Goal: Use online tool/utility: Utilize a website feature to perform a specific function

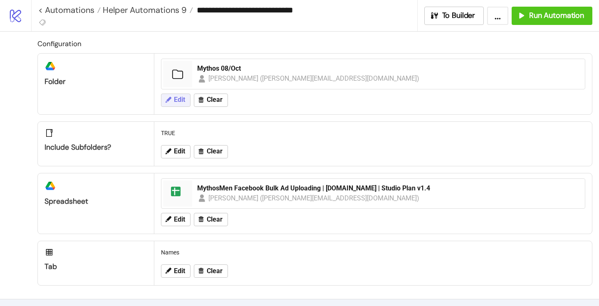
click at [179, 99] on span "Edit" at bounding box center [179, 99] width 11 height 7
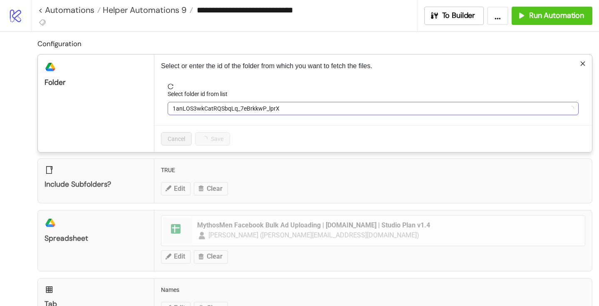
click at [191, 110] on span "1anLOS3wkCatRQSbqLq_7eBrkkwP_lprX" at bounding box center [373, 108] width 401 height 12
click at [191, 110] on span "Mythos 08/Oct" at bounding box center [373, 108] width 401 height 12
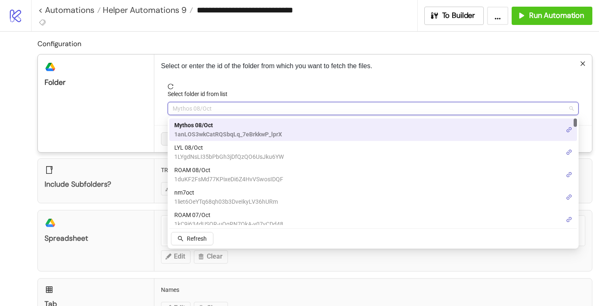
click at [188, 144] on span "LYL 08/Oct" at bounding box center [228, 147] width 109 height 9
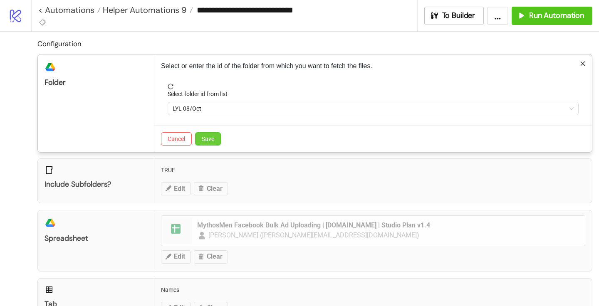
click at [209, 141] on span "Save" at bounding box center [208, 139] width 12 height 7
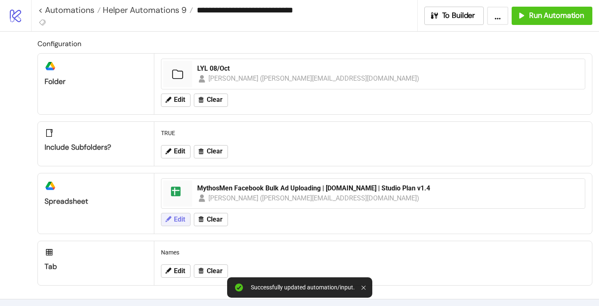
click at [175, 221] on span "Edit" at bounding box center [179, 219] width 11 height 7
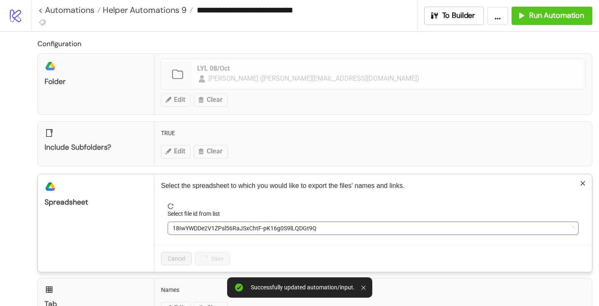
click at [189, 225] on span "18IwYWDDe2V1ZPsl56RaJSxChtF-pK16g0S9lLQDGt9Q" at bounding box center [373, 228] width 401 height 12
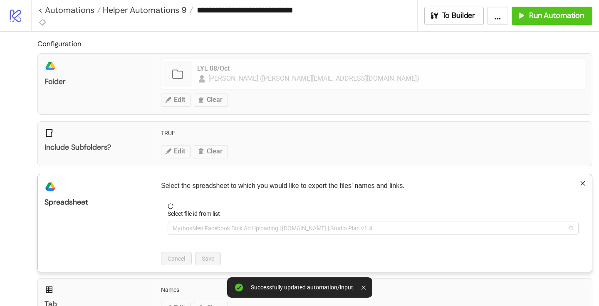
click at [189, 225] on span "MythosMen Facebook Bulk Ad Uploading | [DOMAIN_NAME] | Studio Plan v1.4" at bounding box center [373, 228] width 401 height 12
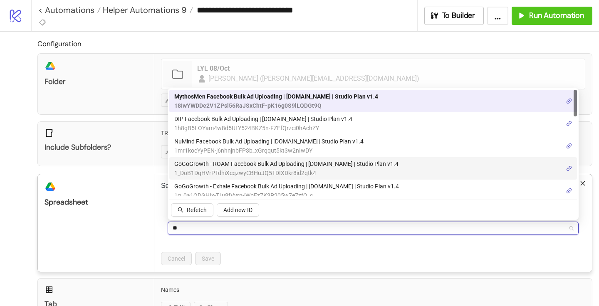
type input "***"
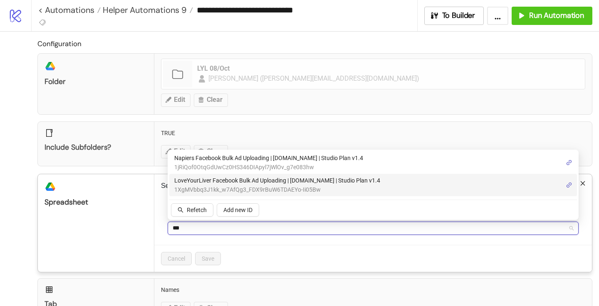
click at [201, 180] on span "LoveYourLiver Facebook Bulk Ad Uploading | [DOMAIN_NAME] | Studio Plan v1.4" at bounding box center [277, 180] width 206 height 9
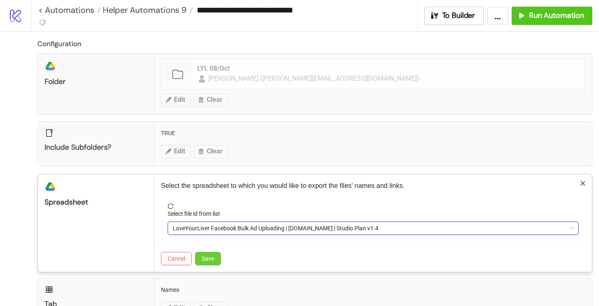
click at [211, 257] on span "Save" at bounding box center [208, 259] width 12 height 7
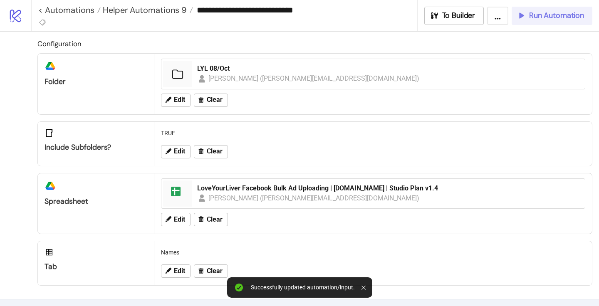
click at [556, 12] on span "Run Automation" at bounding box center [556, 16] width 55 height 10
